Goal: Information Seeking & Learning: Learn about a topic

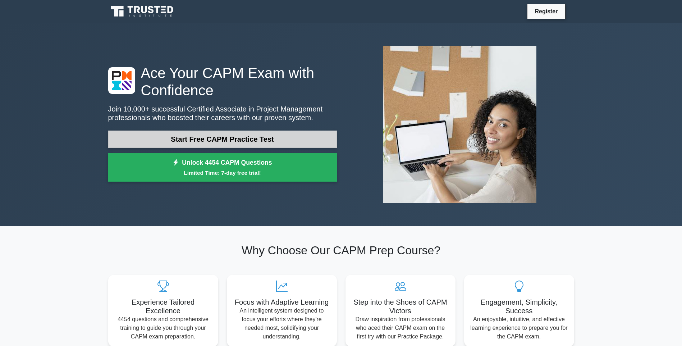
click at [287, 130] on link "Start Free CAPM Practice Test" at bounding box center [222, 138] width 229 height 17
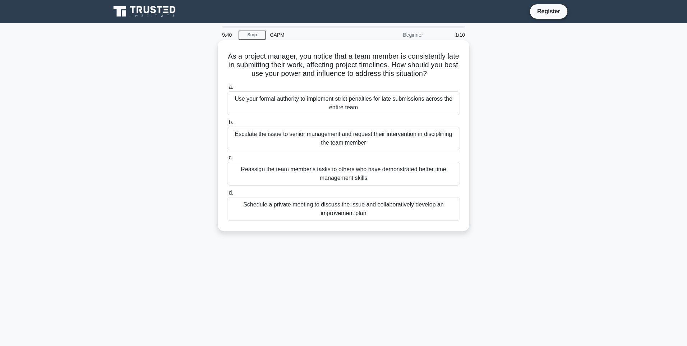
click at [286, 207] on div "Schedule a private meeting to discuss the issue and collaboratively develop an …" at bounding box center [343, 209] width 233 height 24
click at [227, 195] on input "d. Schedule a private meeting to discuss the issue and collaboratively develop …" at bounding box center [227, 192] width 0 height 5
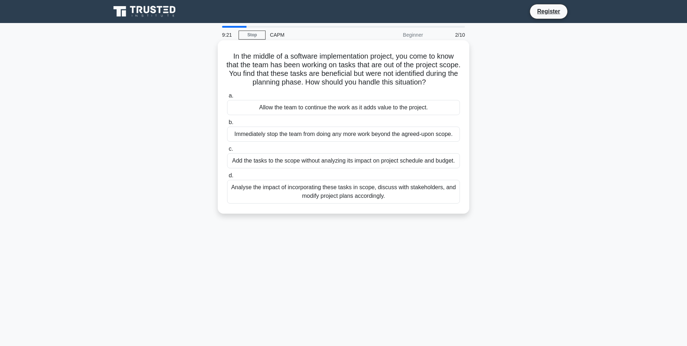
click at [290, 189] on div "Analyse the impact of incorporating these tasks in scope, discuss with stakehol…" at bounding box center [343, 192] width 233 height 24
click at [227, 178] on input "d. Analyse the impact of incorporating these tasks in scope, discuss with stake…" at bounding box center [227, 175] width 0 height 5
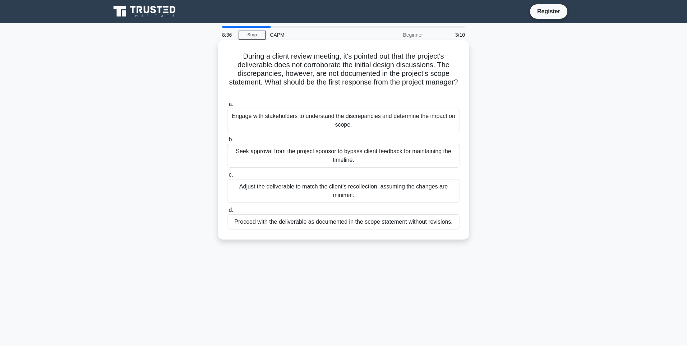
click at [367, 121] on div "Engage with stakeholders to understand the discrepancies and determine the impa…" at bounding box center [343, 121] width 233 height 24
click at [227, 107] on input "a. Engage with stakeholders to understand the discrepancies and determine the i…" at bounding box center [227, 104] width 0 height 5
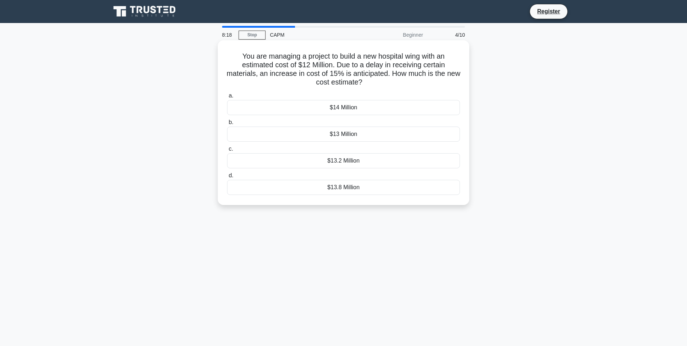
click at [356, 185] on div "$13.8 Million" at bounding box center [343, 187] width 233 height 15
click at [227, 178] on input "d. $13.8 Million" at bounding box center [227, 175] width 0 height 5
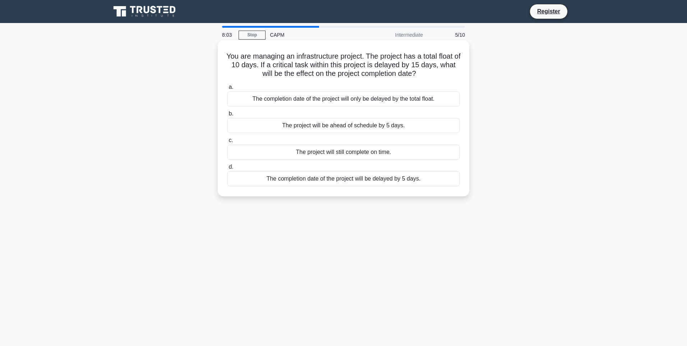
click at [365, 180] on div "The completion date of the project will be delayed by 5 days." at bounding box center [343, 178] width 233 height 15
click at [227, 169] on input "d. The completion date of the project will be delayed by 5 days." at bounding box center [227, 167] width 0 height 5
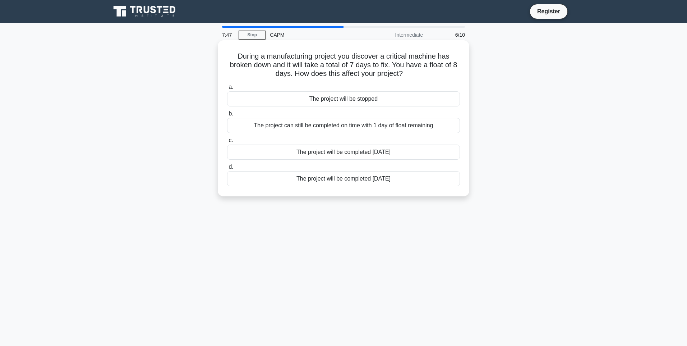
click at [418, 124] on div "The project can still be completed on time with 1 day of float remaining" at bounding box center [343, 125] width 233 height 15
click at [227, 116] on input "b. The project can still be completed on time with 1 day of float remaining" at bounding box center [227, 113] width 0 height 5
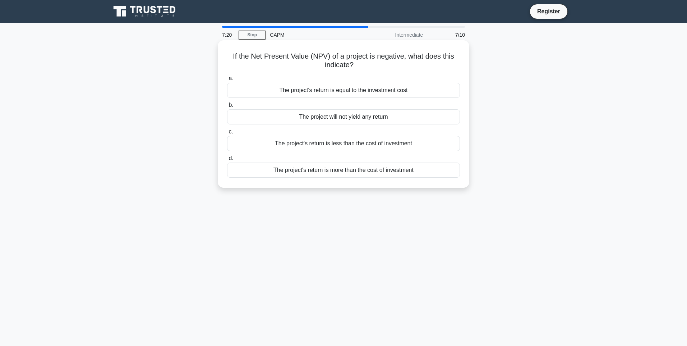
click at [404, 89] on div "The project's return is equal to the investment cost" at bounding box center [343, 90] width 233 height 15
click at [227, 81] on input "a. The project's return is equal to the investment cost" at bounding box center [227, 78] width 0 height 5
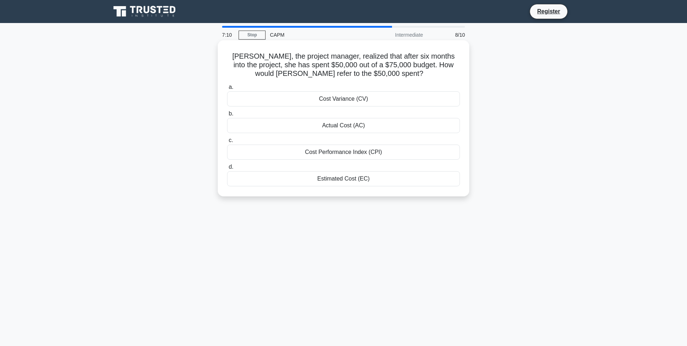
click at [402, 123] on div "Actual Cost (AC)" at bounding box center [343, 125] width 233 height 15
click at [227, 116] on input "b. Actual Cost (AC)" at bounding box center [227, 113] width 0 height 5
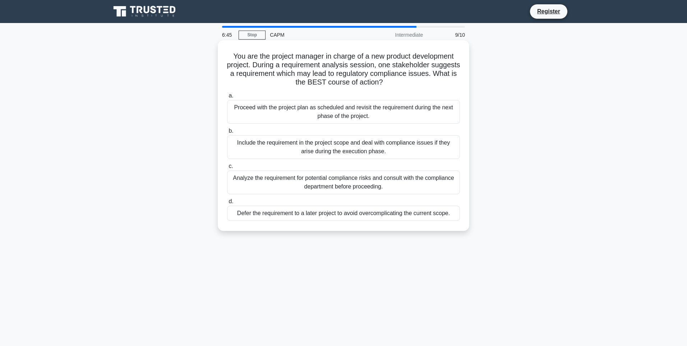
click at [406, 113] on div "Proceed with the project plan as scheduled and revisit the requirement during t…" at bounding box center [343, 112] width 233 height 24
click at [227, 98] on input "a. Proceed with the project plan as scheduled and revisit the requirement durin…" at bounding box center [227, 95] width 0 height 5
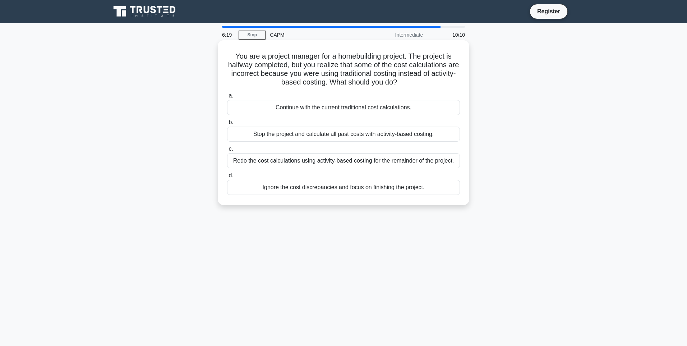
drag, startPoint x: 377, startPoint y: 160, endPoint x: 404, endPoint y: 141, distance: 33.2
click at [404, 141] on div "a. Continue with the current traditional cost calculations. b. Stop the project…" at bounding box center [344, 143] width 242 height 106
drag, startPoint x: 404, startPoint y: 141, endPoint x: 395, endPoint y: 134, distance: 11.4
click at [395, 134] on div "Stop the project and calculate all past costs with activity-based costing." at bounding box center [343, 134] width 233 height 15
click at [227, 125] on input "b. Stop the project and calculate all past costs with activity-based costing." at bounding box center [227, 122] width 0 height 5
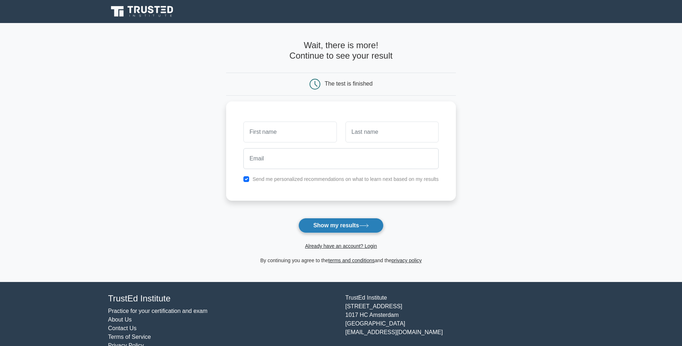
click at [349, 218] on button "Show my results" at bounding box center [340, 225] width 85 height 15
click at [248, 175] on input "checkbox" at bounding box center [246, 177] width 6 height 6
checkbox input "false"
click at [294, 126] on input "text" at bounding box center [289, 130] width 93 height 21
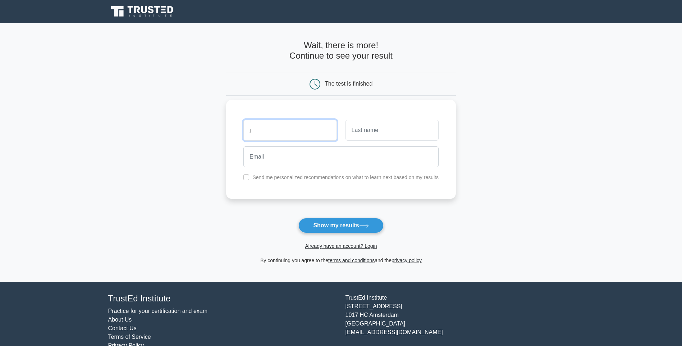
type input "j"
click at [376, 127] on input "text" at bounding box center [391, 130] width 93 height 21
click at [340, 157] on input "email" at bounding box center [340, 156] width 195 height 21
click at [363, 122] on input "text" at bounding box center [391, 130] width 93 height 21
type input "Hoang"
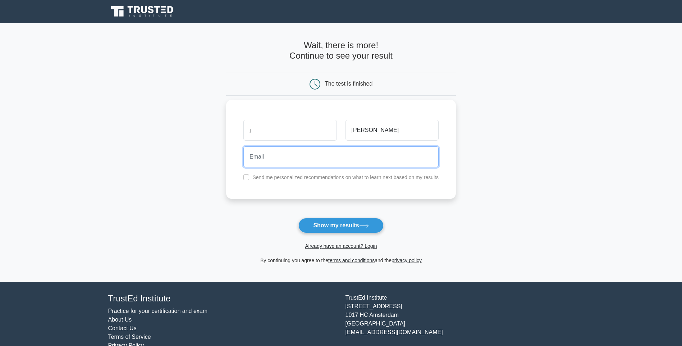
click at [313, 160] on input "email" at bounding box center [340, 156] width 195 height 21
type input "j.hoang@hotmail.co.uk"
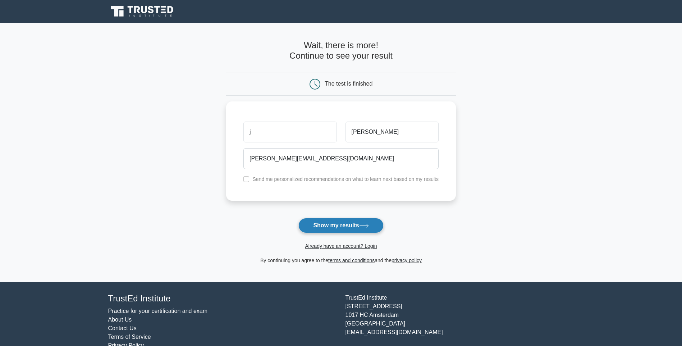
click at [340, 218] on button "Show my results" at bounding box center [340, 225] width 85 height 15
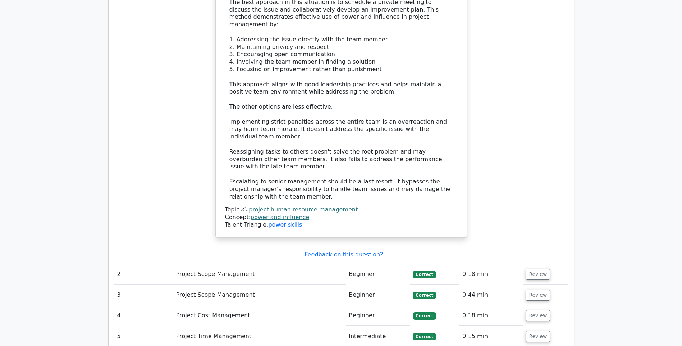
scroll to position [863, 0]
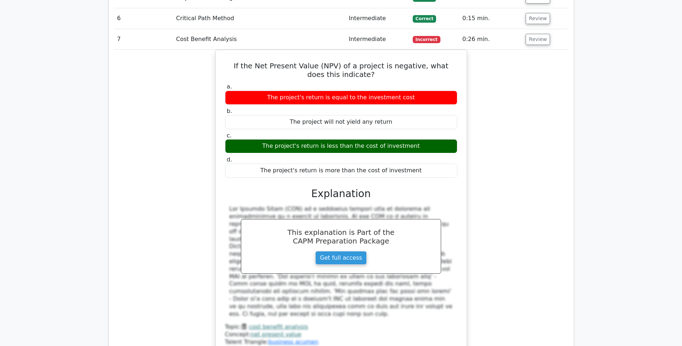
scroll to position [1186, 0]
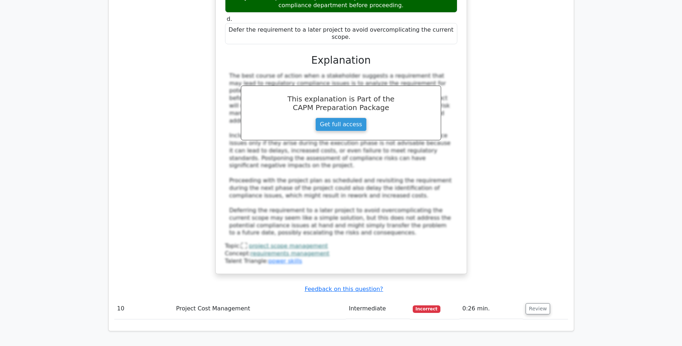
scroll to position [1797, 0]
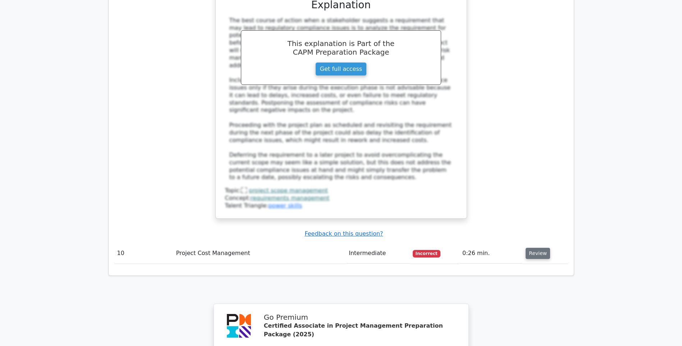
click at [535, 248] on button "Review" at bounding box center [537, 253] width 24 height 11
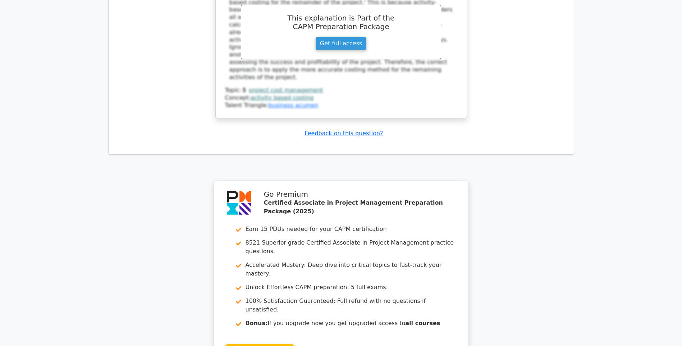
scroll to position [2263, 0]
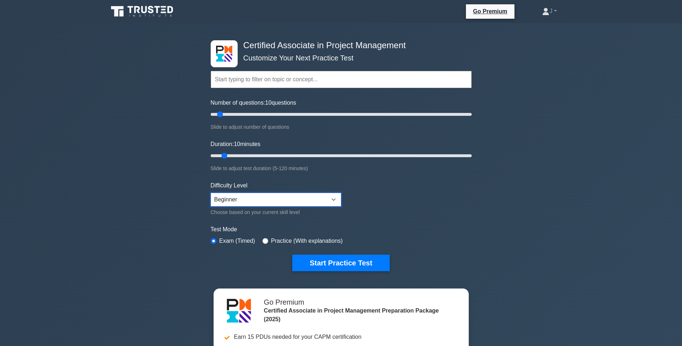
click at [298, 199] on select "Beginner Intermediate Expert" at bounding box center [276, 200] width 130 height 14
click at [438, 186] on form "Topics Project Scope Management Project Time Management Project Cost Management…" at bounding box center [341, 160] width 261 height 222
drag, startPoint x: 221, startPoint y: 113, endPoint x: 271, endPoint y: 118, distance: 49.8
type input "50"
click at [271, 118] on input "Number of questions: 50 questions" at bounding box center [341, 114] width 261 height 9
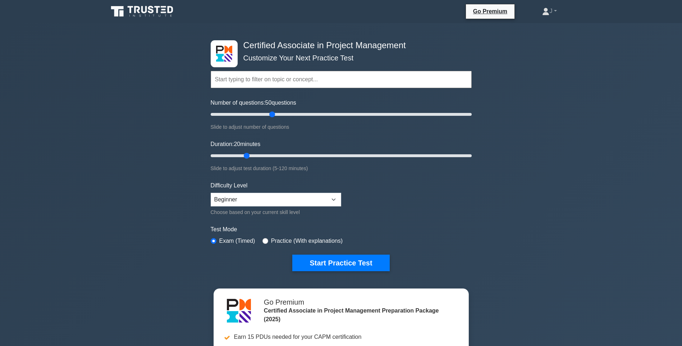
drag, startPoint x: 224, startPoint y: 153, endPoint x: 245, endPoint y: 155, distance: 21.7
type input "20"
click at [245, 155] on input "Duration: 20 minutes" at bounding box center [341, 155] width 261 height 9
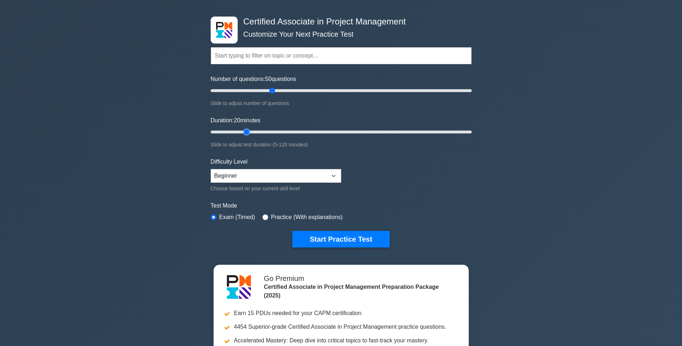
scroll to position [36, 0]
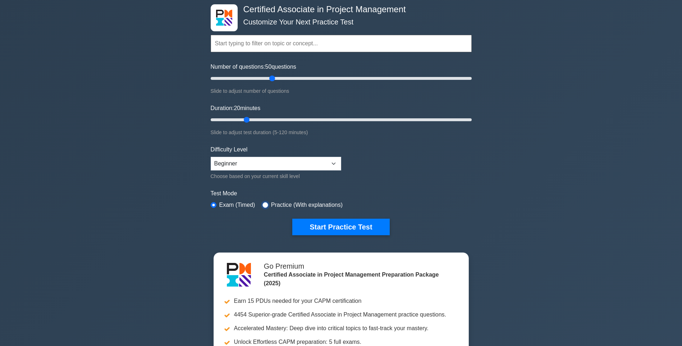
click at [263, 202] on input "radio" at bounding box center [265, 205] width 6 height 6
radio input "true"
click at [216, 202] on input "radio" at bounding box center [214, 205] width 6 height 6
radio input "true"
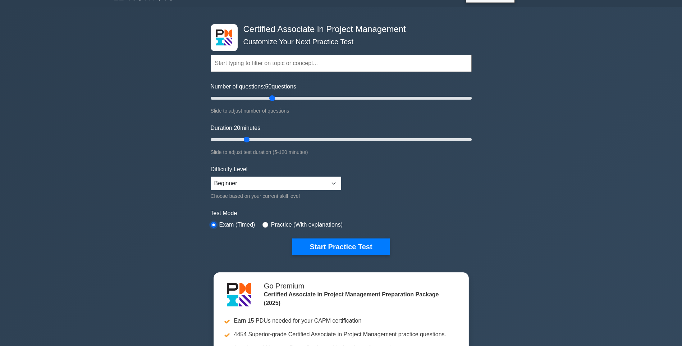
scroll to position [0, 0]
